Goal: Information Seeking & Learning: Learn about a topic

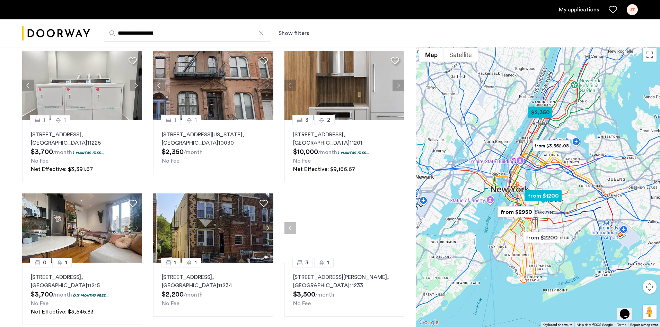
click at [397, 229] on div at bounding box center [344, 228] width 120 height 69
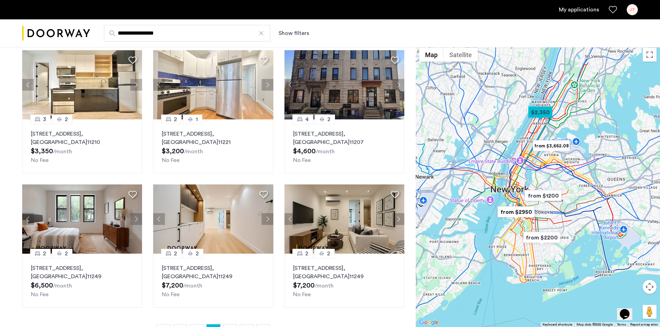
scroll to position [69, 0]
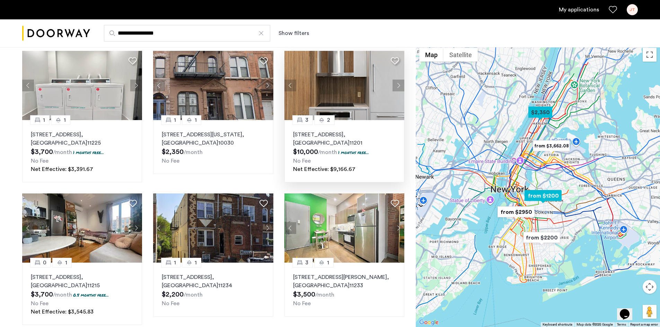
click at [400, 87] on button "Next apartment" at bounding box center [399, 86] width 12 height 12
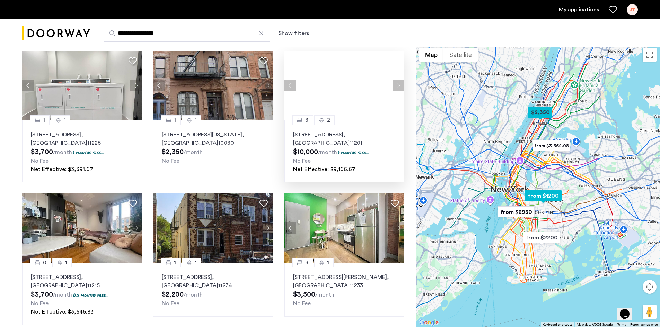
click at [400, 87] on div at bounding box center [344, 85] width 120 height 69
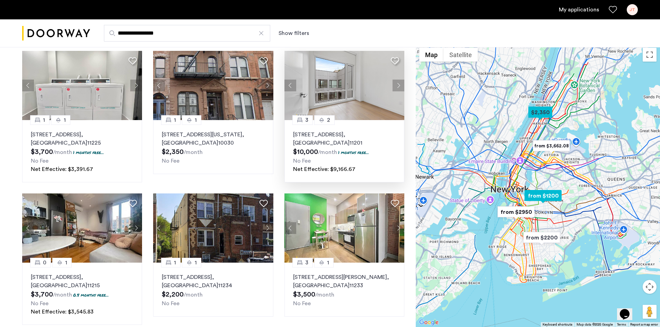
click at [400, 87] on button "Next apartment" at bounding box center [399, 86] width 12 height 12
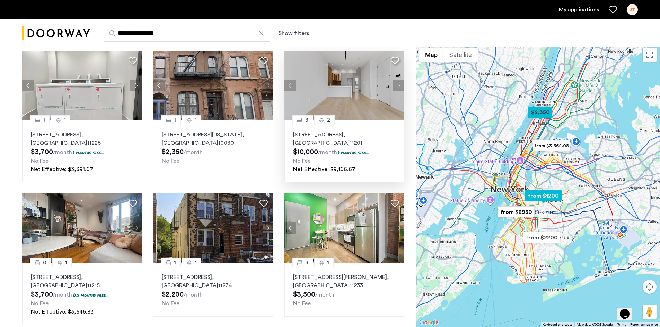
click at [400, 87] on button "Next apartment" at bounding box center [399, 86] width 12 height 12
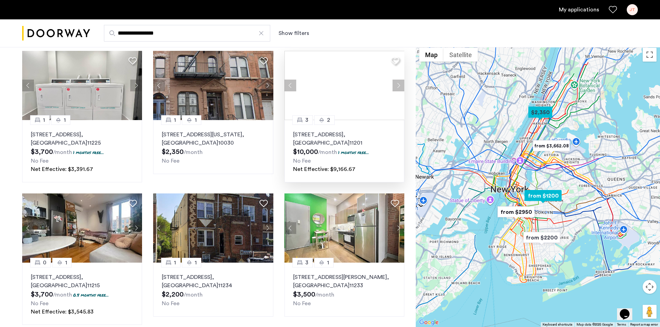
click at [400, 87] on button "Next apartment" at bounding box center [399, 86] width 12 height 12
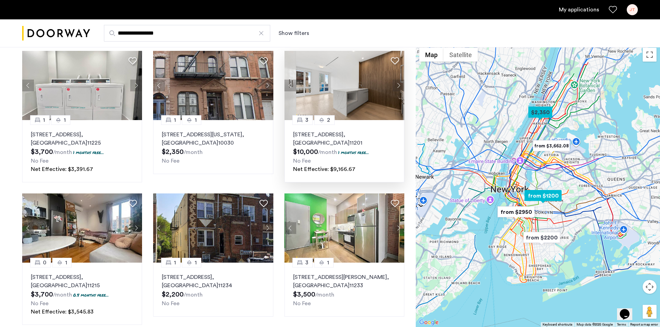
click at [400, 87] on button "Next apartment" at bounding box center [399, 86] width 12 height 12
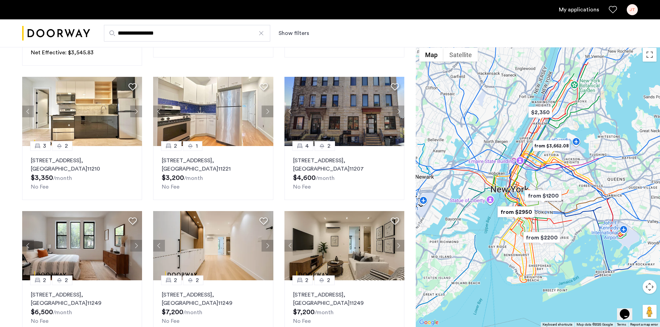
scroll to position [355, 0]
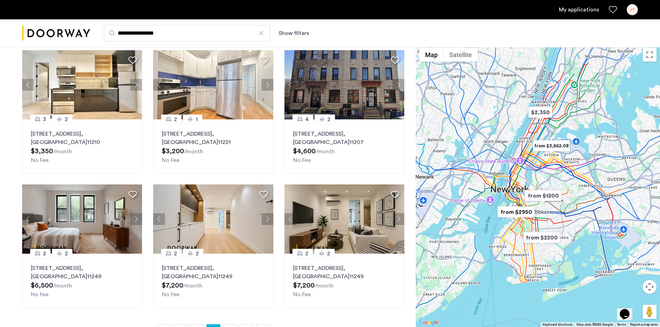
click at [301, 28] on div "**********" at bounding box center [364, 33] width 548 height 17
click at [305, 40] on div "**********" at bounding box center [364, 33] width 548 height 17
click at [580, 9] on link "My applications" at bounding box center [579, 10] width 40 height 8
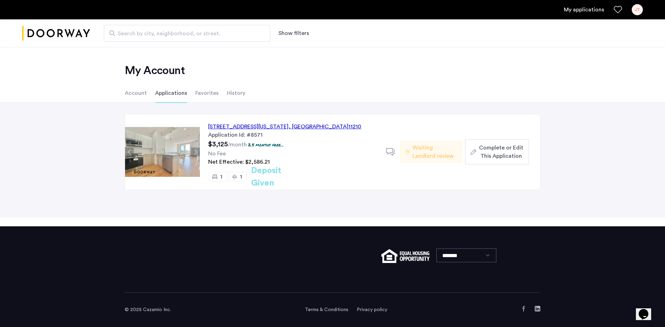
click at [195, 150] on button "Next apartment" at bounding box center [195, 152] width 9 height 9
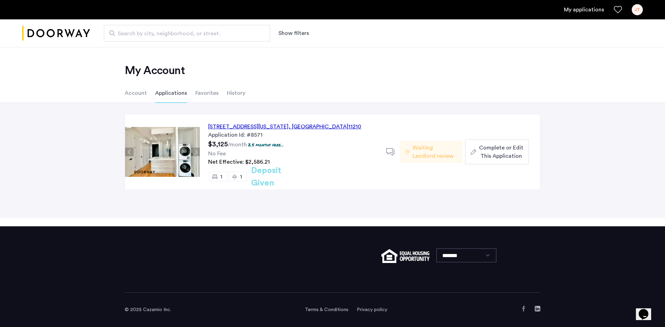
click at [195, 150] on button "Next apartment" at bounding box center [195, 152] width 9 height 9
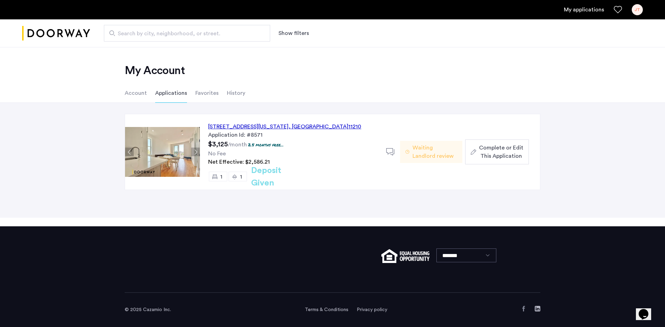
click at [270, 127] on div "[STREET_ADDRESS][US_STATE]" at bounding box center [284, 127] width 153 height 8
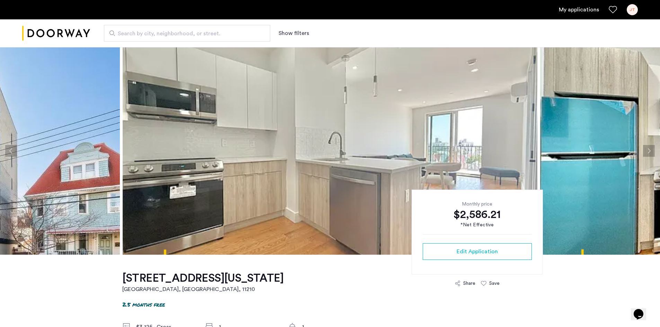
click at [14, 151] on button "Previous apartment" at bounding box center [11, 151] width 12 height 12
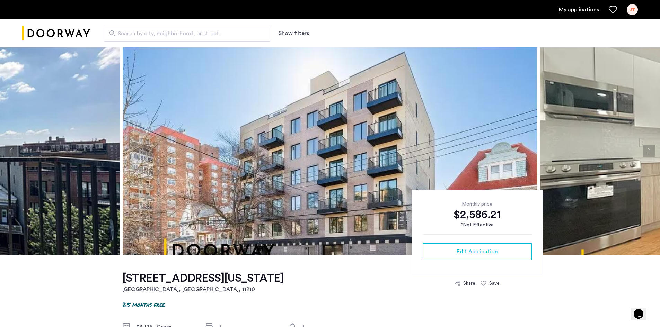
click at [14, 151] on button "Previous apartment" at bounding box center [11, 151] width 12 height 12
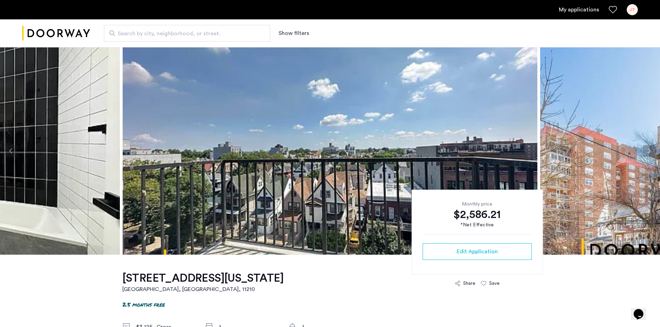
click at [14, 151] on button "Previous apartment" at bounding box center [11, 151] width 12 height 12
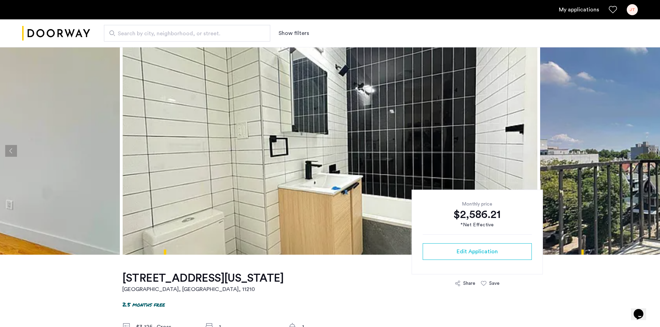
click at [14, 151] on button "Previous apartment" at bounding box center [11, 151] width 12 height 12
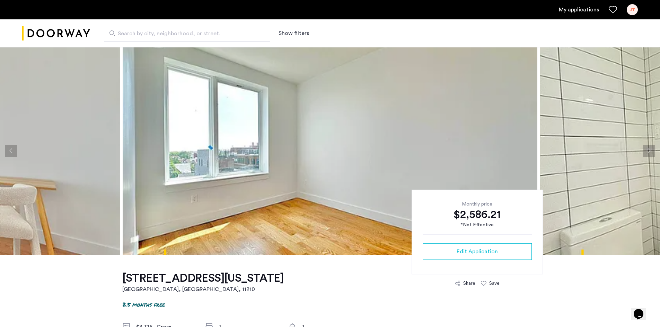
click at [14, 151] on button "Previous apartment" at bounding box center [11, 151] width 12 height 12
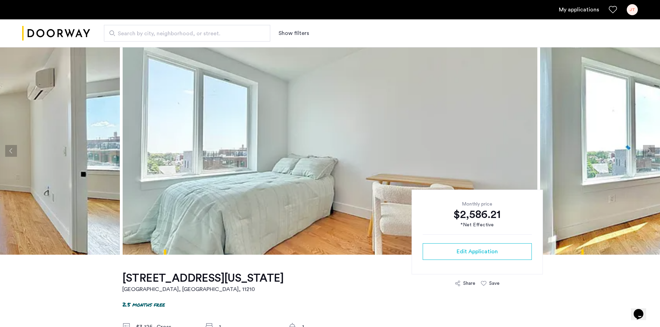
click at [14, 151] on button "Previous apartment" at bounding box center [11, 151] width 12 height 12
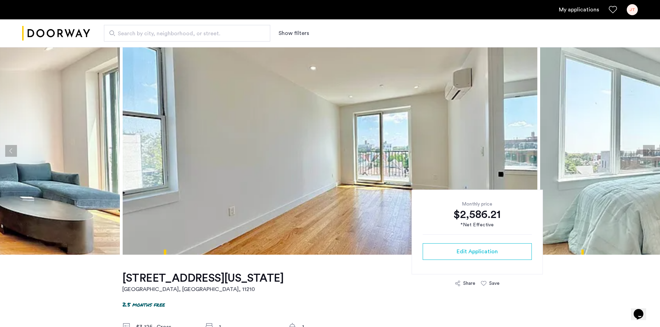
click at [14, 151] on button "Previous apartment" at bounding box center [11, 151] width 12 height 12
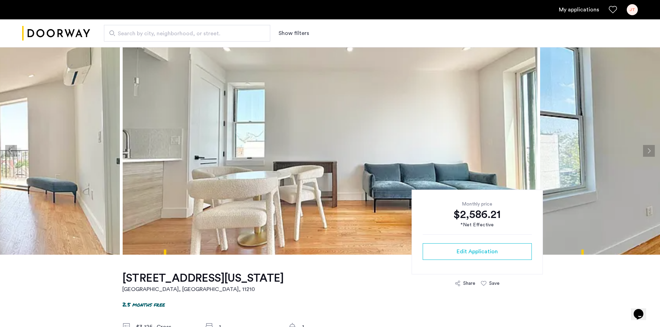
click at [14, 151] on button "Previous apartment" at bounding box center [11, 151] width 12 height 12
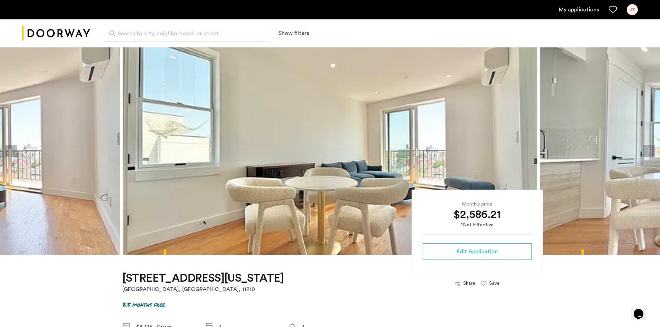
click at [14, 151] on button "Previous apartment" at bounding box center [11, 151] width 12 height 12
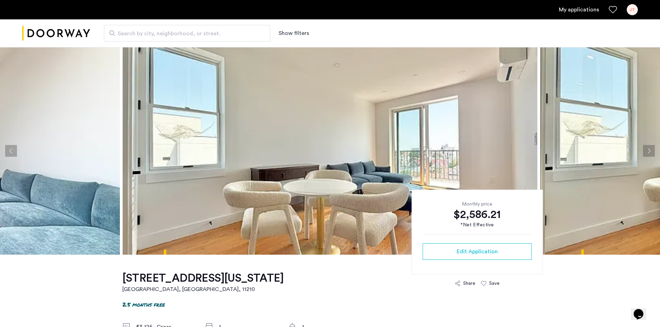
click at [14, 151] on button "Previous apartment" at bounding box center [11, 151] width 12 height 12
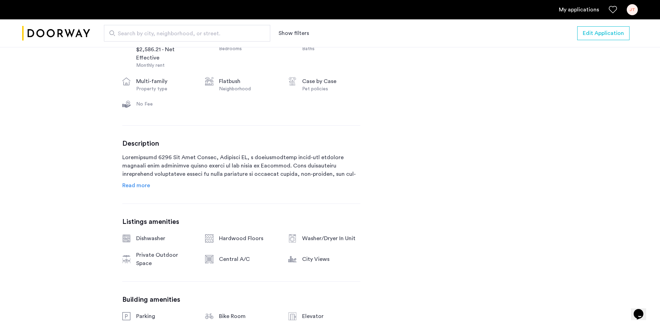
scroll to position [572, 0]
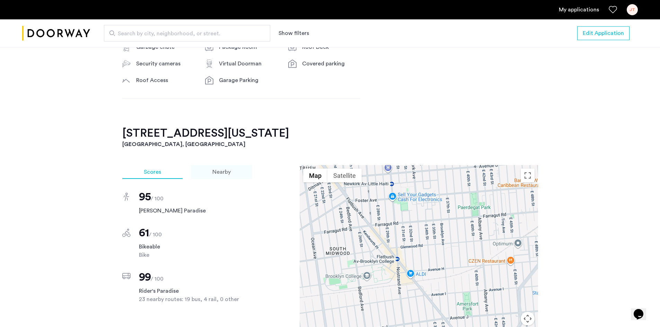
click at [221, 165] on div "Nearby" at bounding box center [221, 172] width 61 height 14
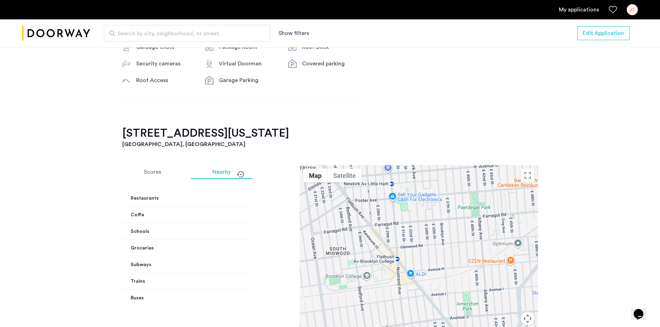
click at [238, 195] on span "Restaurants" at bounding box center [207, 198] width 153 height 7
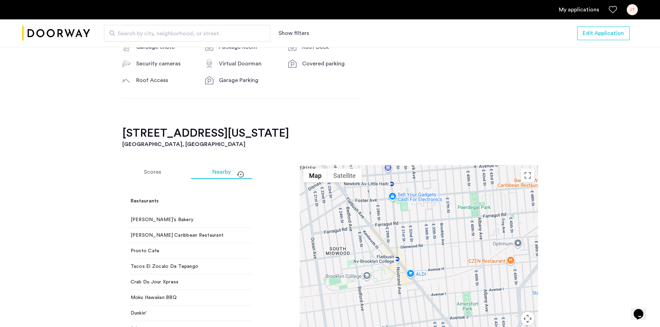
click at [252, 256] on div "Scores Nearby Restaurants David's Bakery 2 min walk Hector Caribbean Restaurant…" at bounding box center [330, 276] width 416 height 222
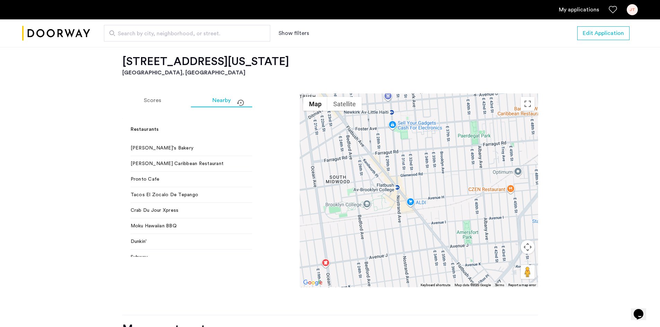
scroll to position [656, 0]
